Goal: Navigation & Orientation: Find specific page/section

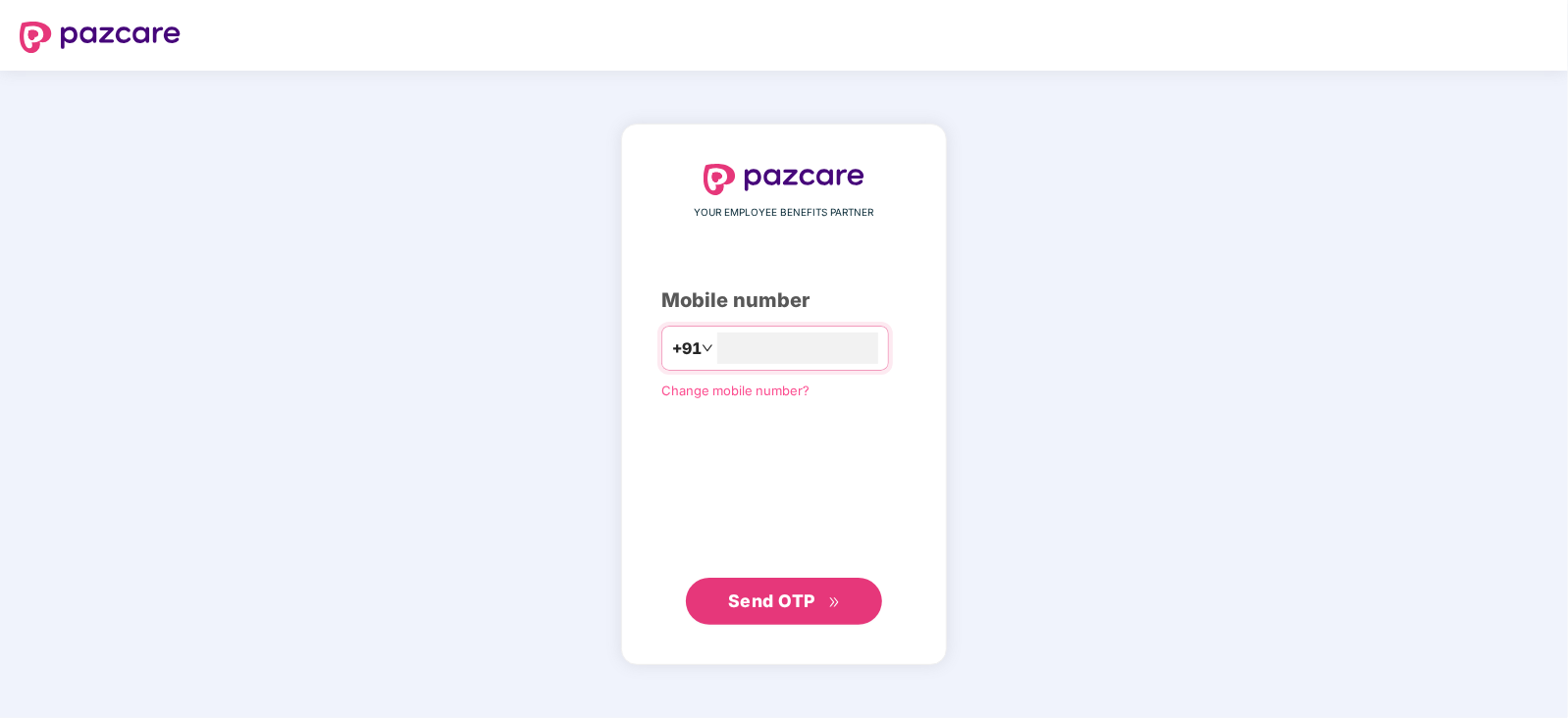
type input "**********"
click at [789, 594] on span "Send OTP" at bounding box center [772, 600] width 87 height 21
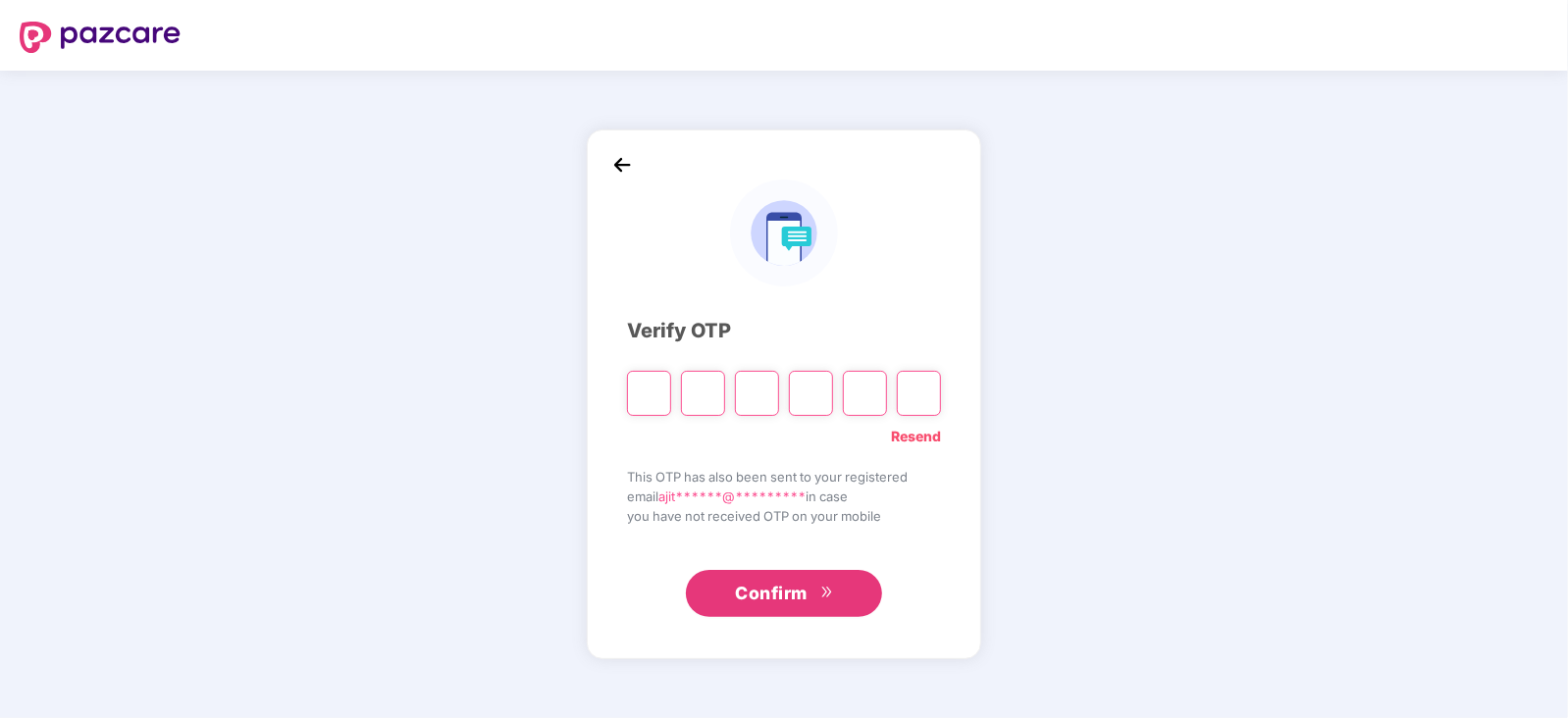
type input "*"
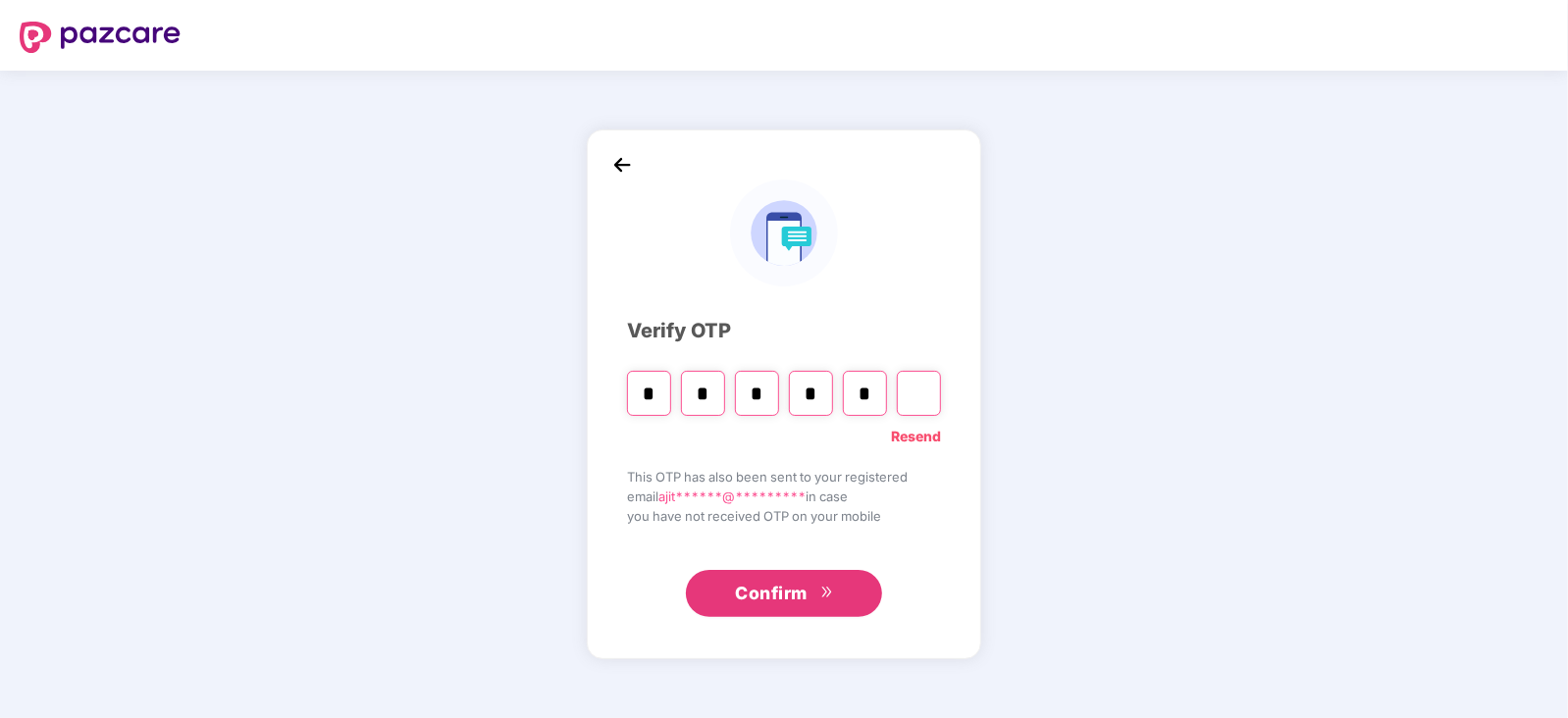
type input "*"
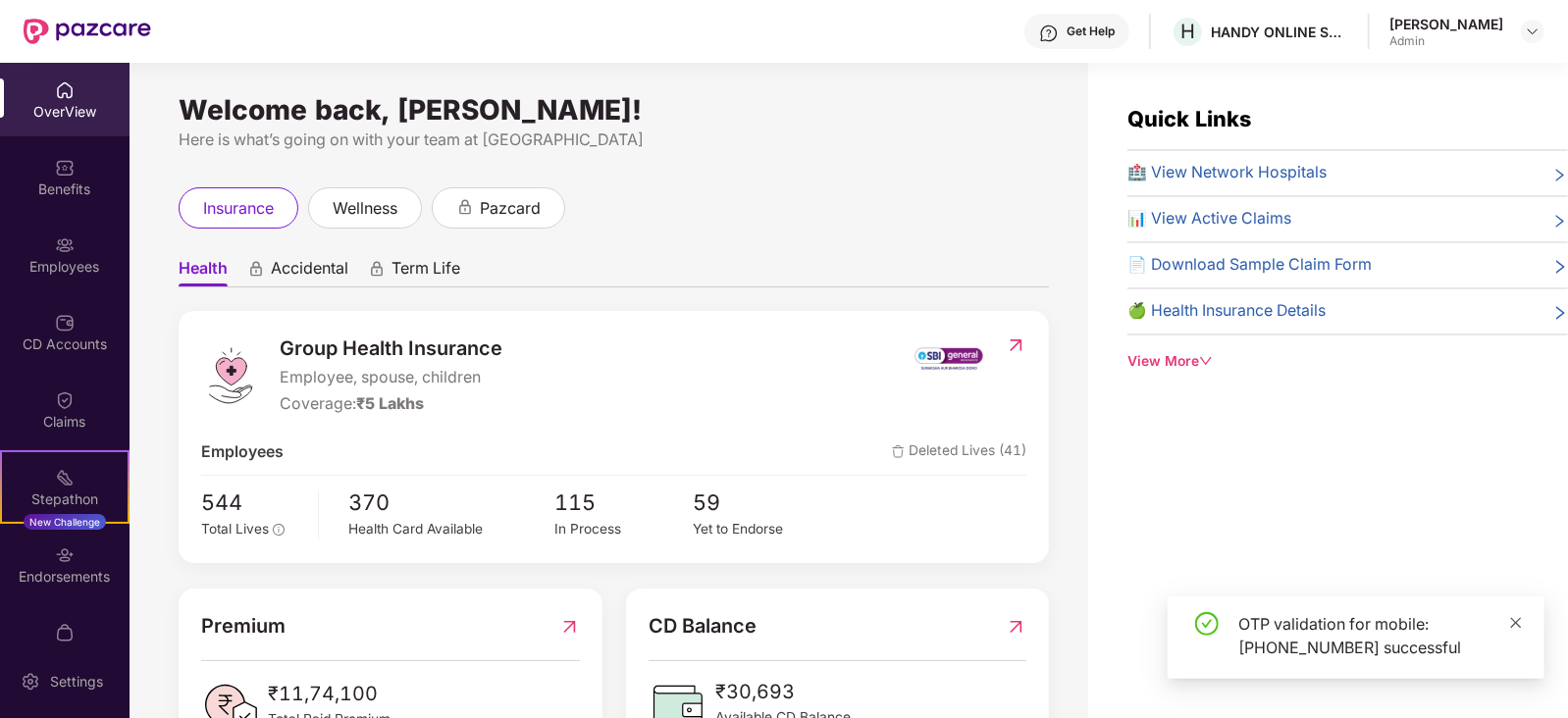
click at [1517, 617] on icon "close" at bounding box center [1515, 623] width 14 height 14
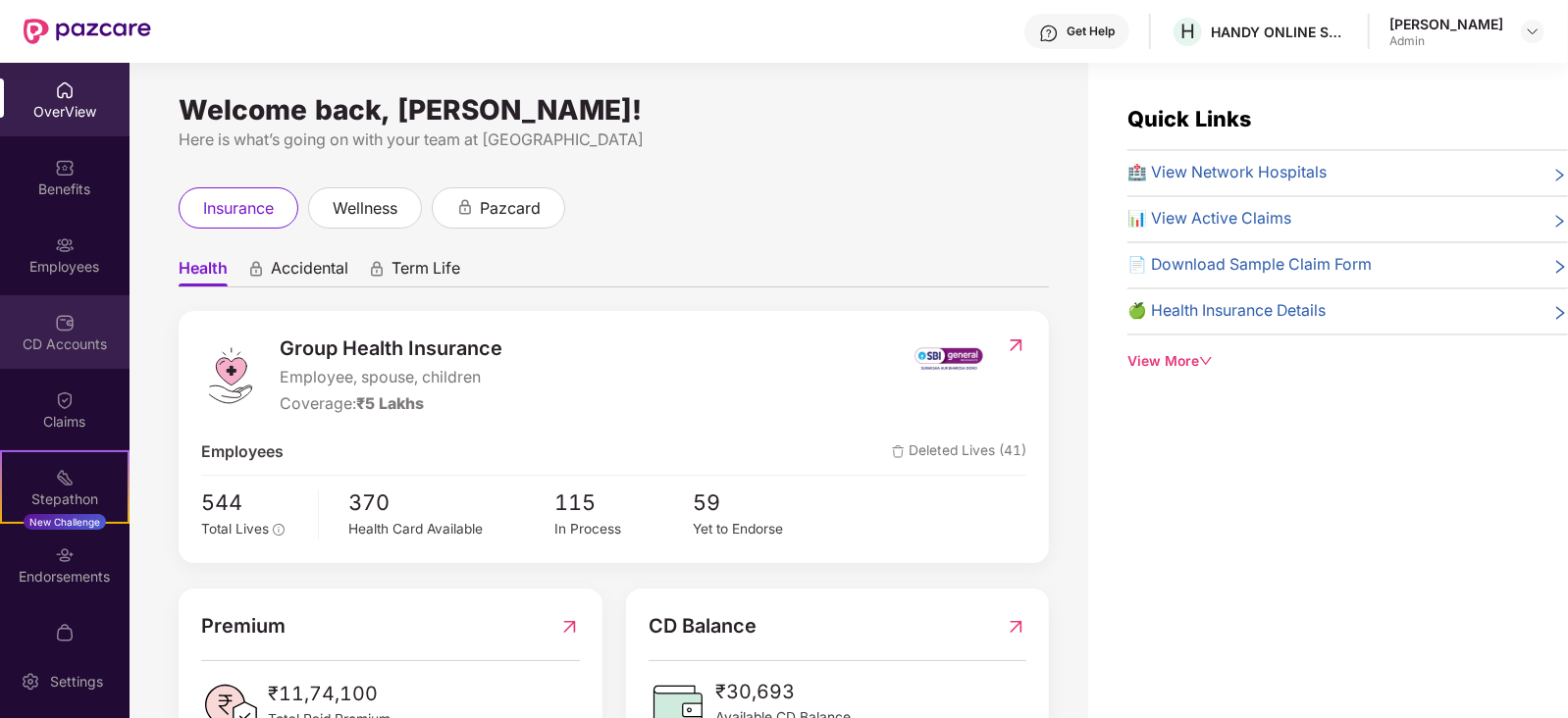
click at [50, 318] on div "CD Accounts" at bounding box center [64, 332] width 130 height 73
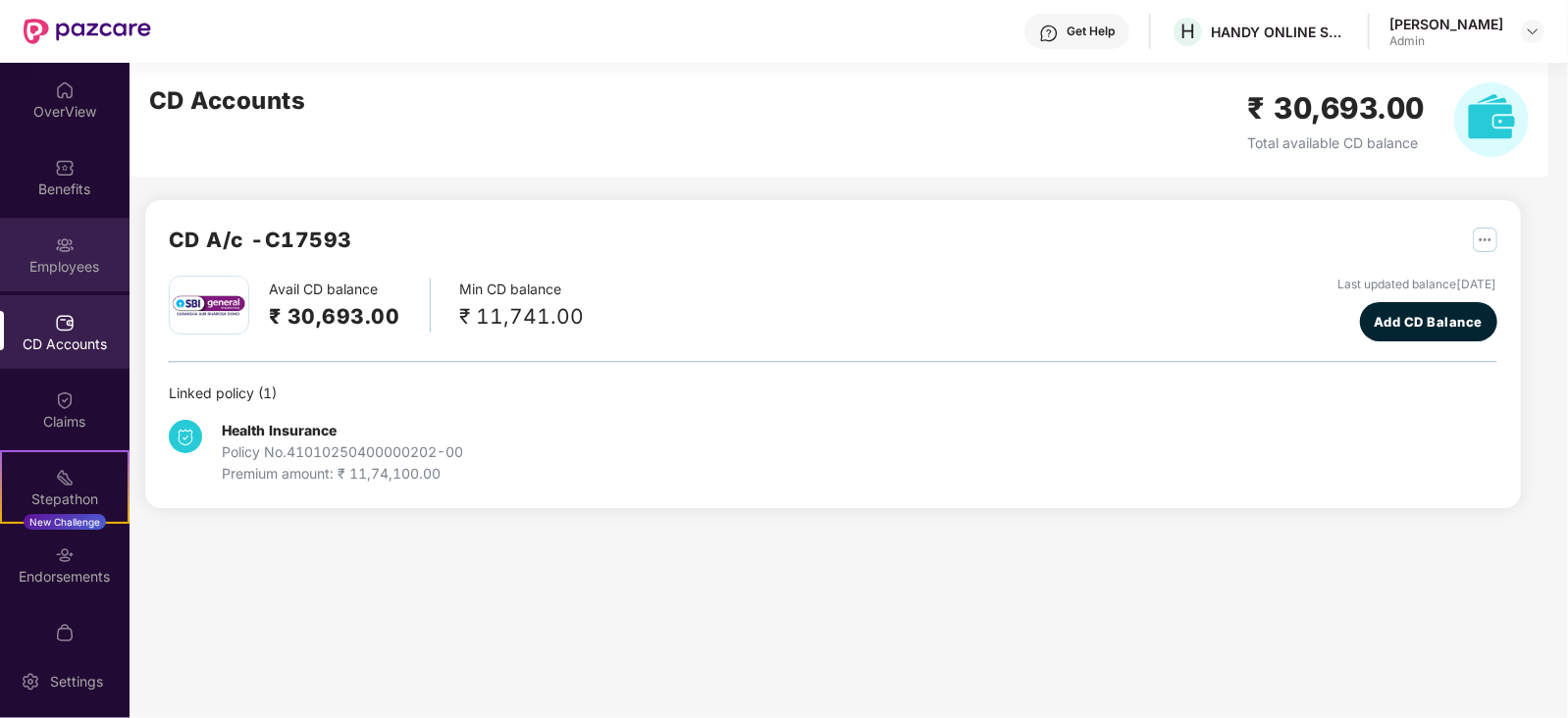
click at [63, 263] on div "Employees" at bounding box center [64, 267] width 130 height 20
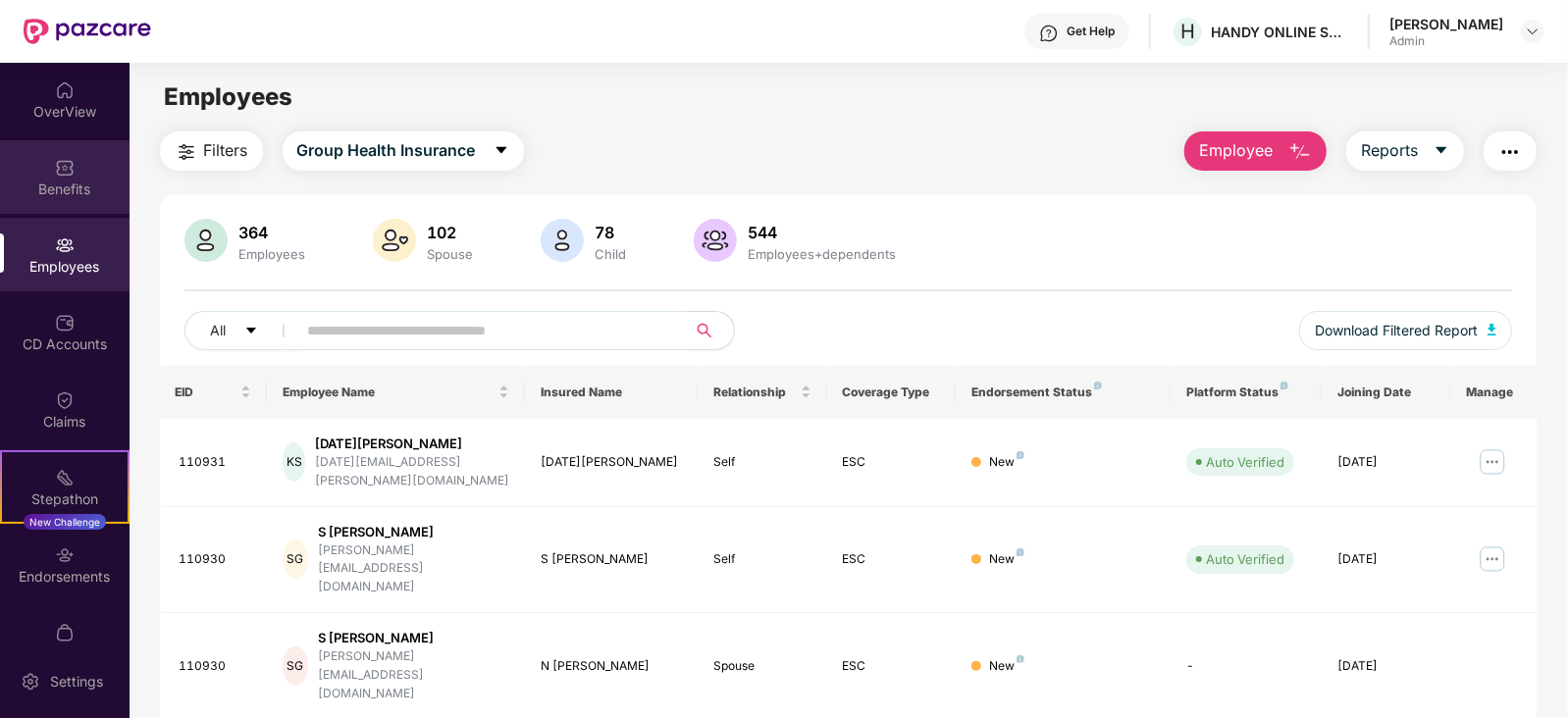
click at [45, 183] on div "Benefits" at bounding box center [64, 189] width 130 height 20
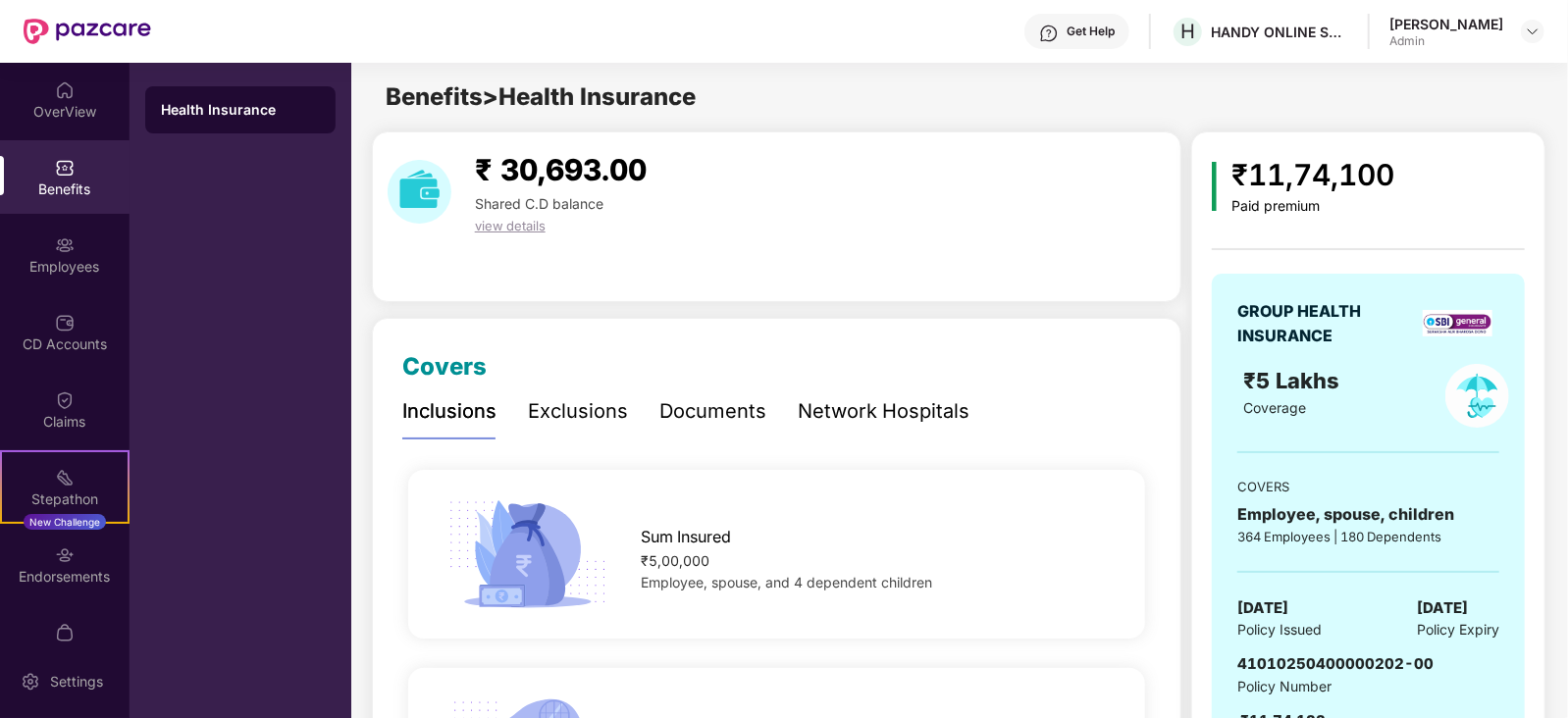
click at [704, 409] on div "Documents" at bounding box center [713, 412] width 107 height 31
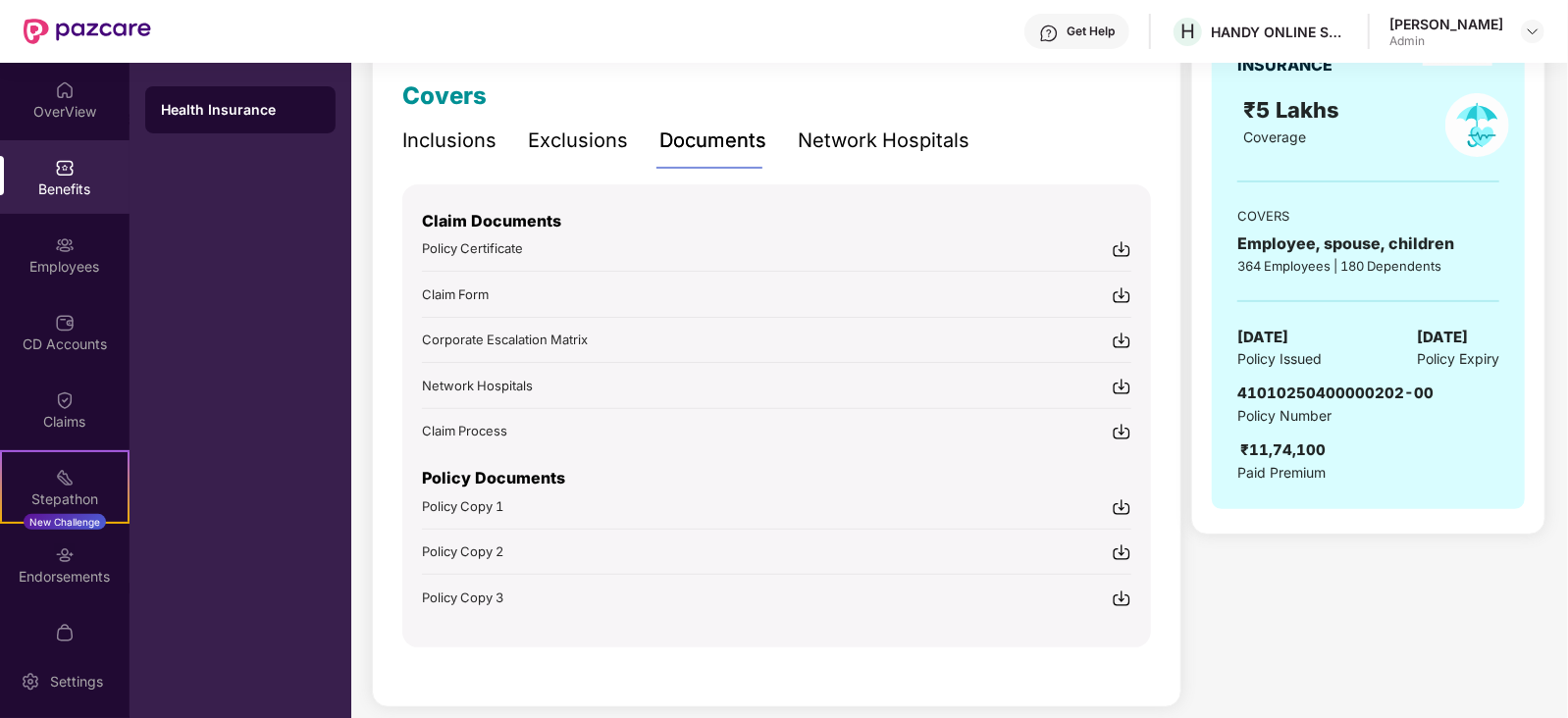
scroll to position [284, 0]
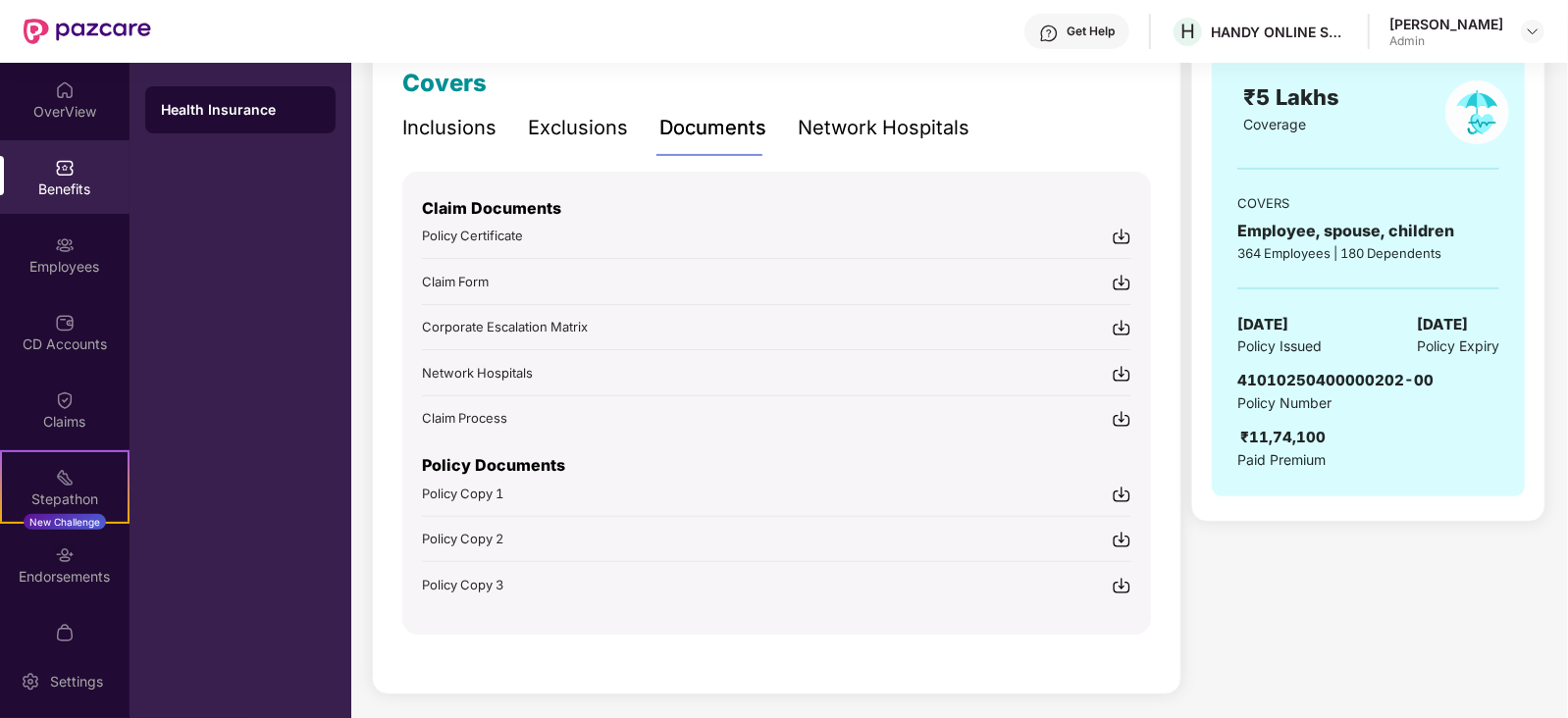
click at [1124, 489] on img at bounding box center [1122, 495] width 20 height 20
click at [1119, 531] on img at bounding box center [1122, 539] width 20 height 20
click at [1123, 578] on img at bounding box center [1122, 586] width 20 height 20
click at [1124, 578] on img at bounding box center [1122, 586] width 20 height 20
